Goal: Transaction & Acquisition: Purchase product/service

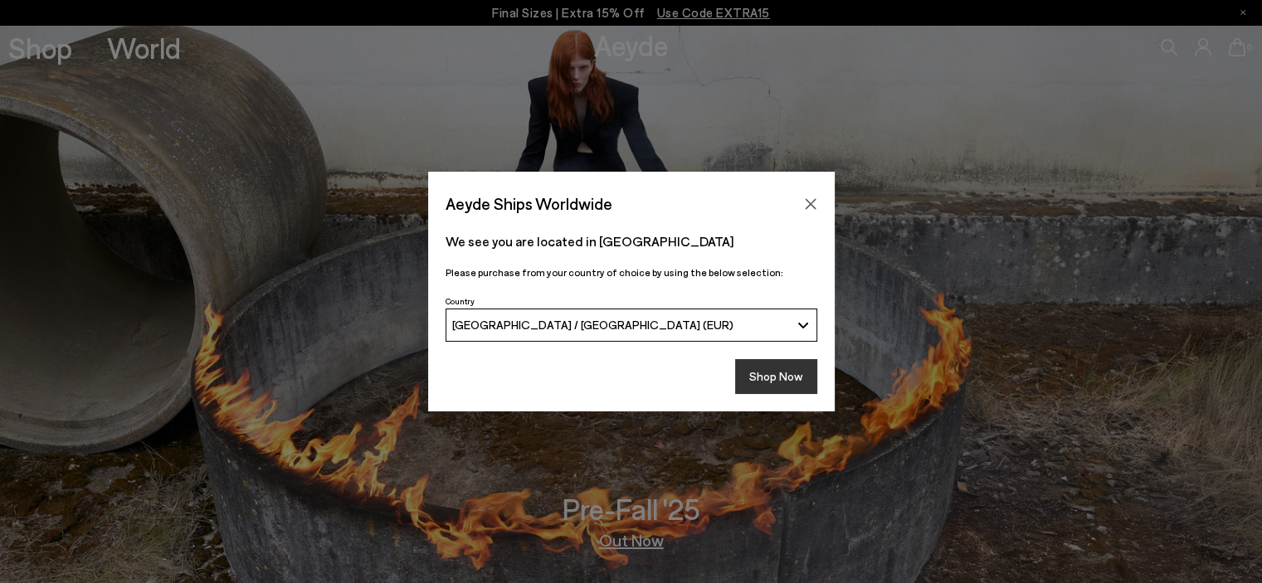
click at [796, 393] on button "Shop Now" at bounding box center [776, 376] width 82 height 35
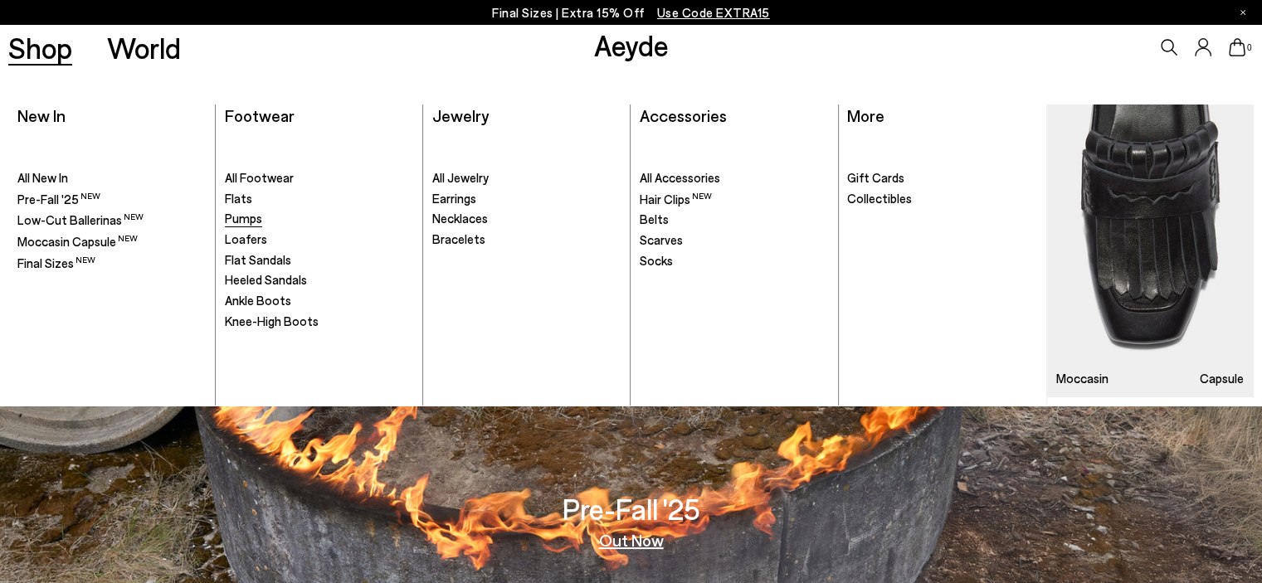
click at [256, 216] on span "Pumps" at bounding box center [243, 218] width 37 height 15
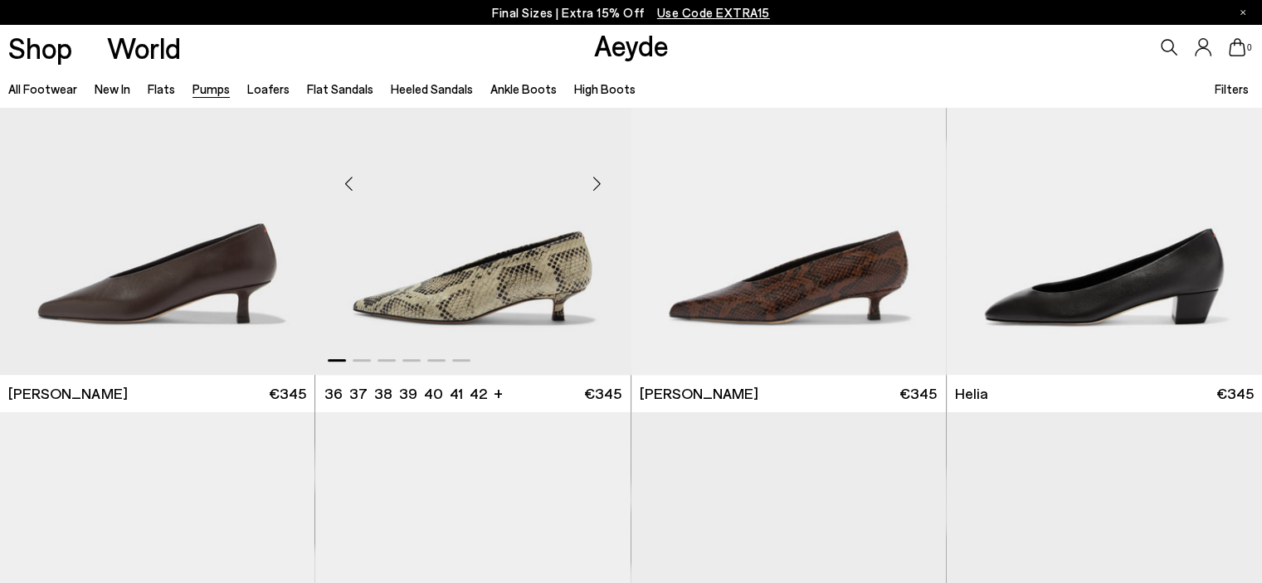
scroll to position [552, 0]
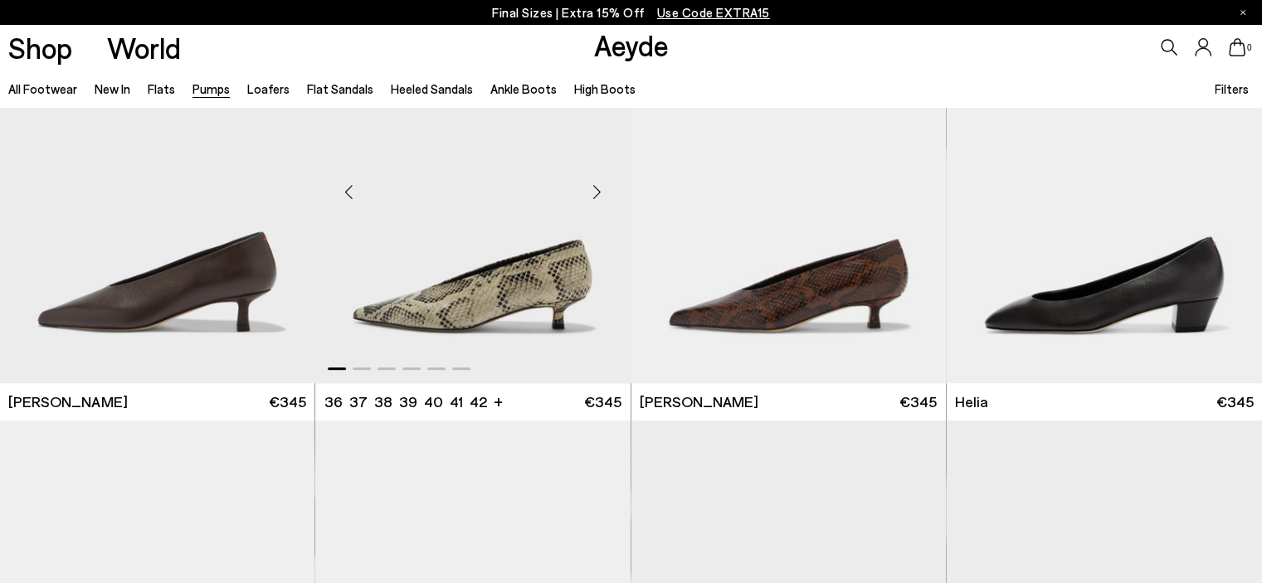
click at [594, 196] on div "Next slide" at bounding box center [597, 192] width 50 height 50
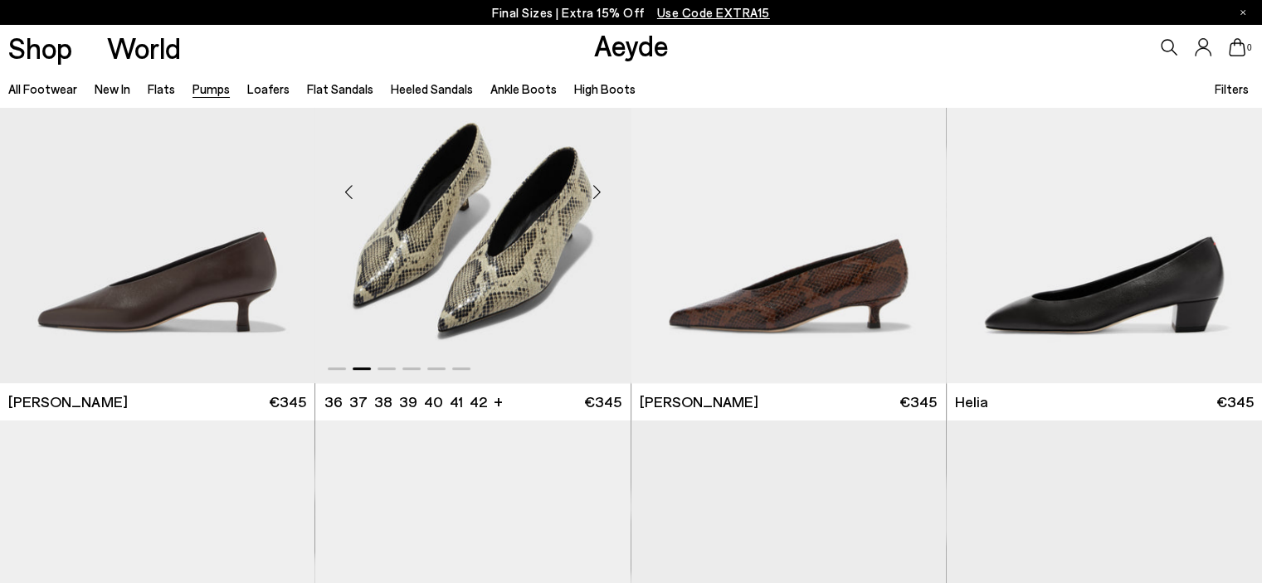
click at [594, 196] on div "Next slide" at bounding box center [597, 192] width 50 height 50
